Goal: Download file/media

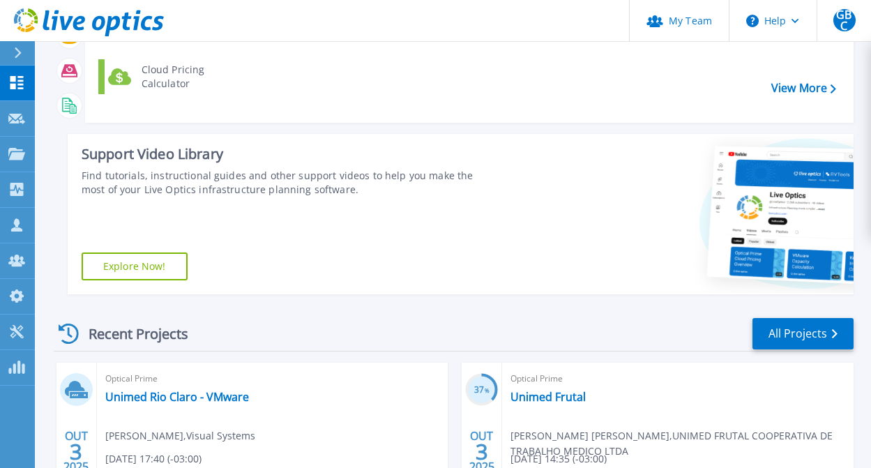
scroll to position [279, 0]
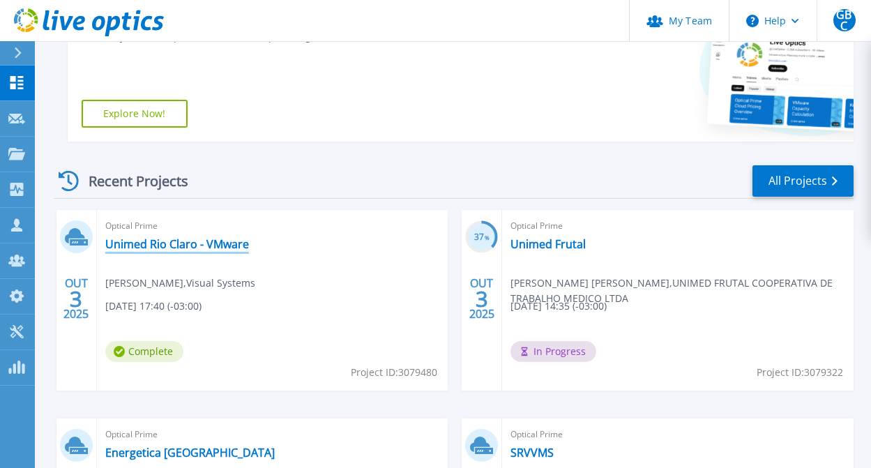
click at [208, 246] on link "Unimed Rio Claro - VMware" at bounding box center [177, 244] width 144 height 14
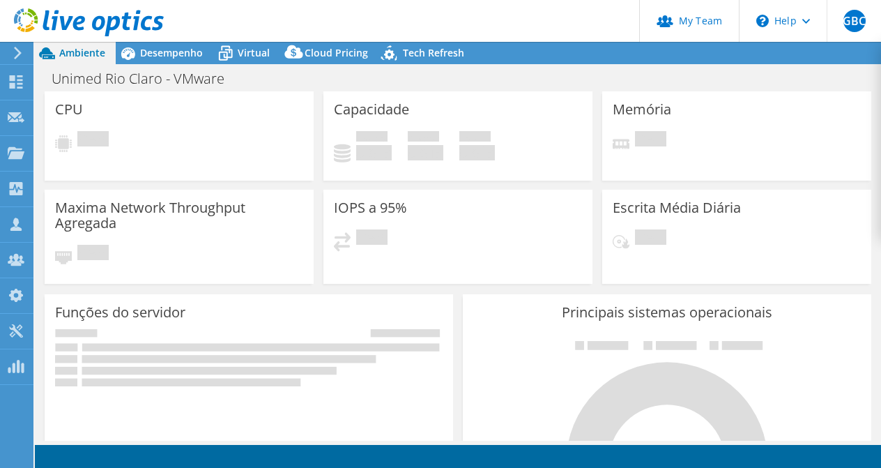
select select "USD"
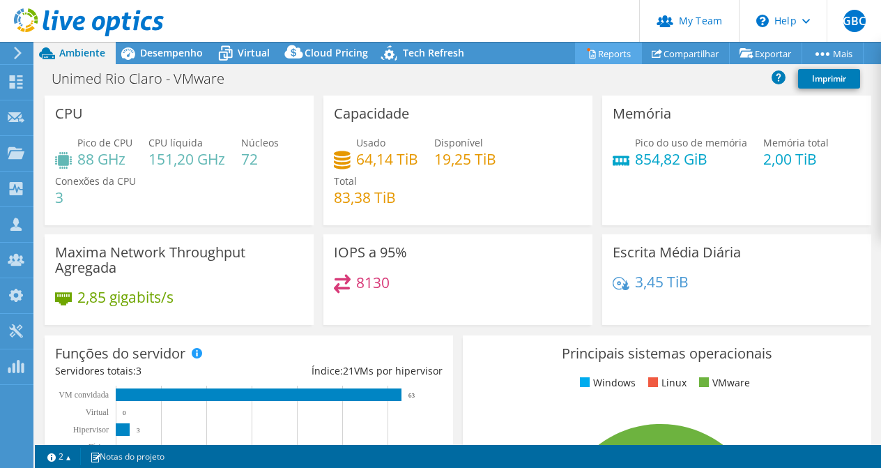
click at [604, 56] on link "Reports" at bounding box center [608, 54] width 67 height 22
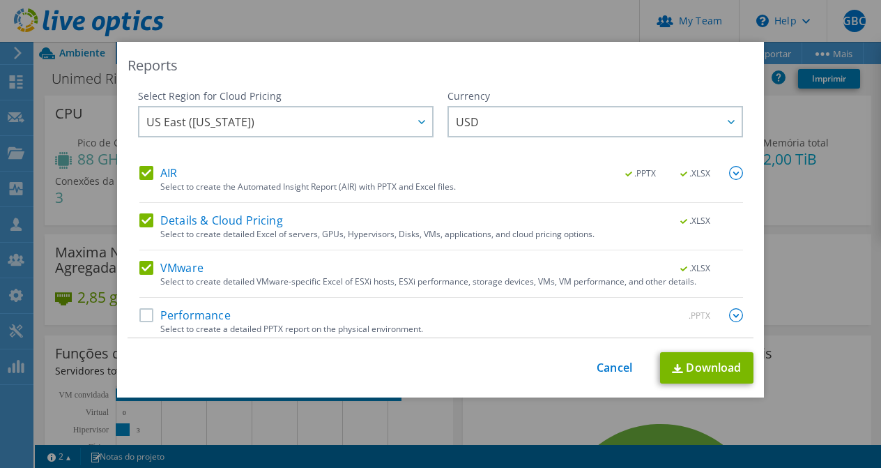
click at [182, 316] on label "Performance" at bounding box center [184, 315] width 91 height 14
click at [0, 0] on input "Performance" at bounding box center [0, 0] width 0 height 0
click at [729, 311] on img at bounding box center [736, 315] width 14 height 14
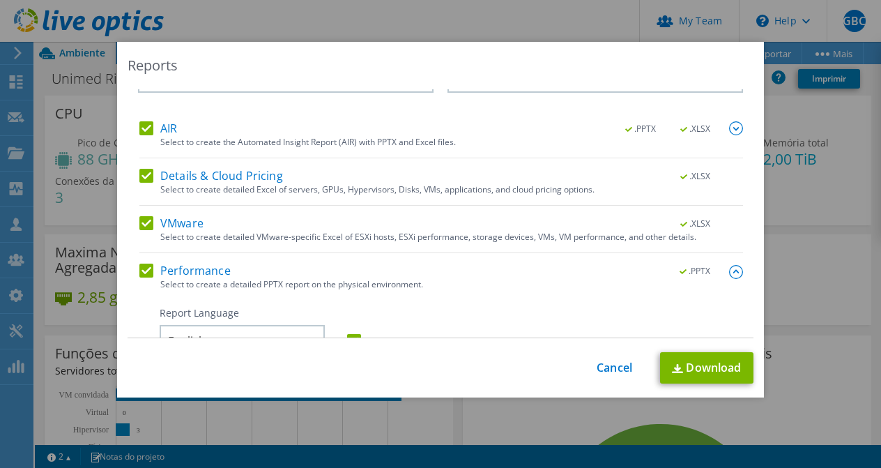
scroll to position [197, 0]
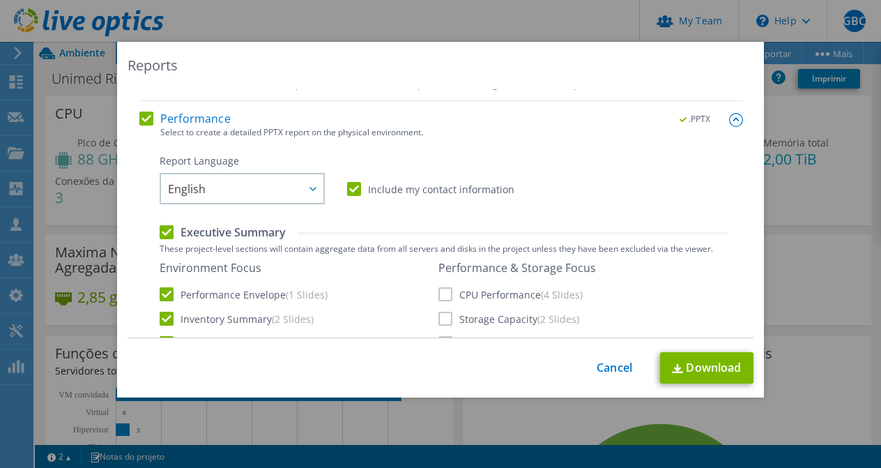
click at [263, 197] on span "English" at bounding box center [245, 188] width 155 height 29
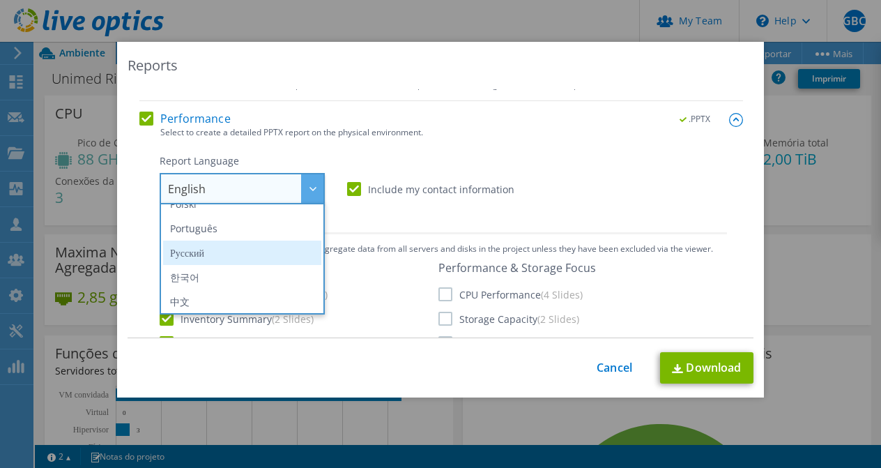
scroll to position [146, 0]
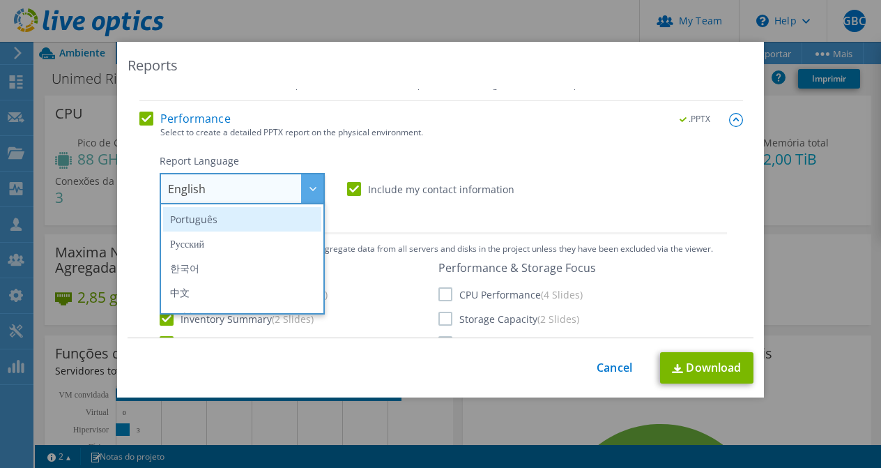
click at [251, 228] on li "Português" at bounding box center [242, 219] width 158 height 24
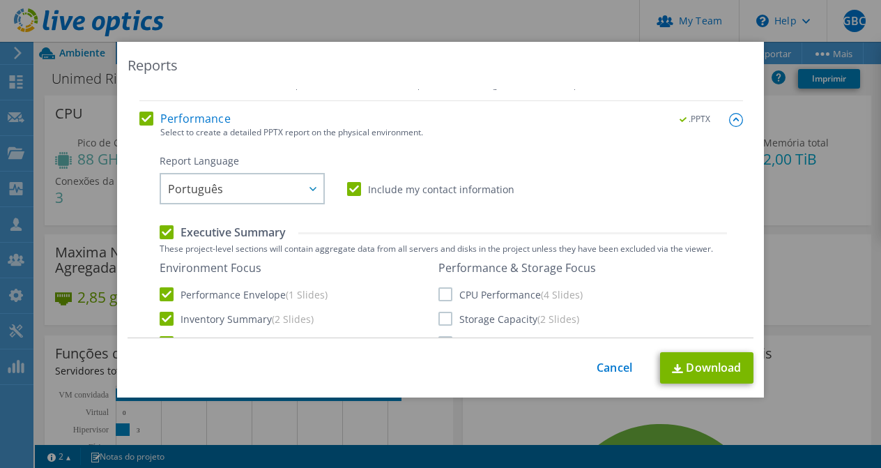
click at [485, 293] on label "CPU Performance (4 Slides)" at bounding box center [510, 294] width 144 height 14
click at [0, 0] on input "CPU Performance (4 Slides)" at bounding box center [0, 0] width 0 height 0
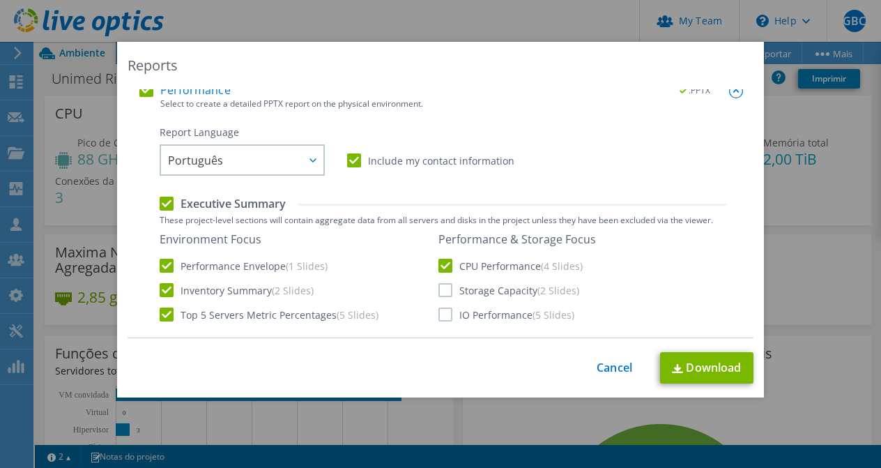
click at [468, 290] on label "Storage Capacity (2 Slides)" at bounding box center [508, 290] width 141 height 14
click at [0, 0] on input "Storage Capacity (2 Slides)" at bounding box center [0, 0] width 0 height 0
click at [468, 305] on div "Performance & Storage Focus CPU Performance (4 Slides) Storage Capacity (2 Slid…" at bounding box center [517, 276] width 158 height 89
click at [487, 314] on label "IO Performance (5 Slides)" at bounding box center [506, 314] width 136 height 14
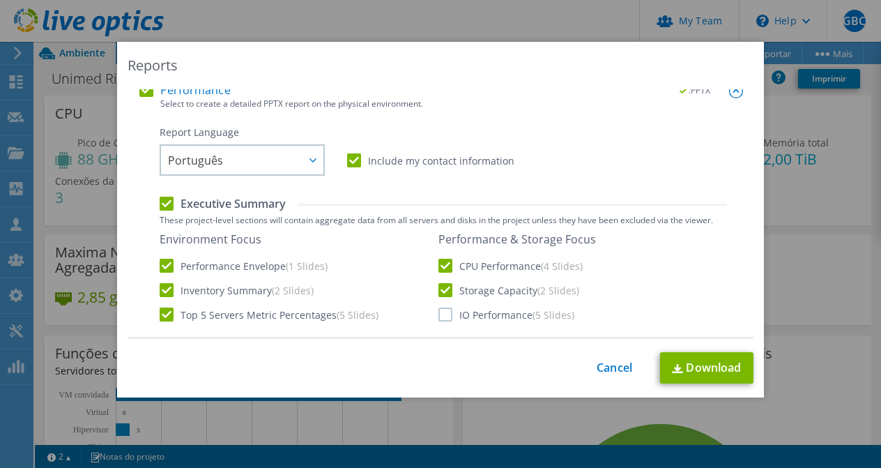
click at [0, 0] on input "IO Performance (5 Slides)" at bounding box center [0, 0] width 0 height 0
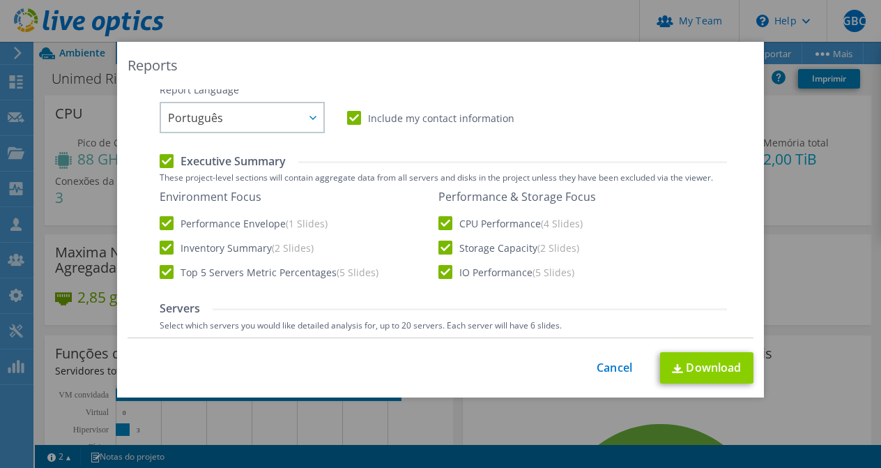
click at [687, 367] on link "Download" at bounding box center [706, 367] width 93 height 31
click at [797, 120] on div "Reports Select Region for Cloud Pricing Asia Pacific ([GEOGRAPHIC_DATA]) [GEOGR…" at bounding box center [440, 234] width 881 height 384
